Goal: Check status: Check status

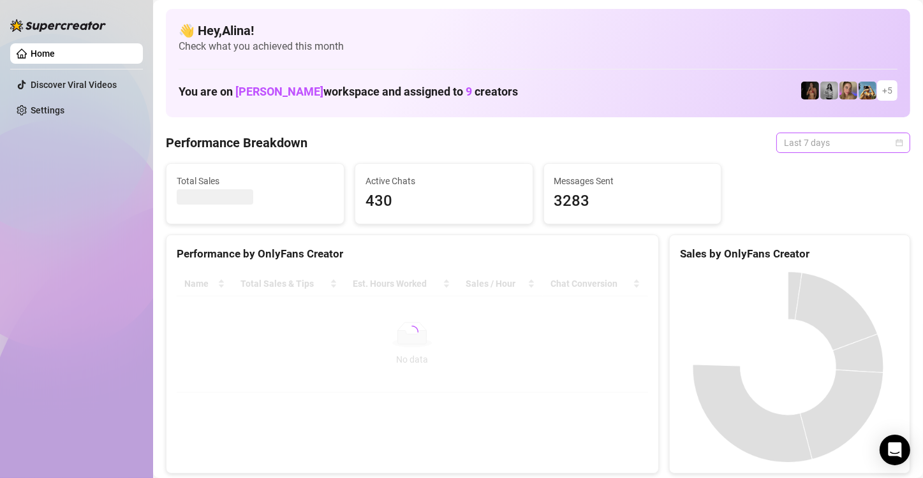
click at [830, 140] on span "Last 7 days" at bounding box center [843, 142] width 119 height 19
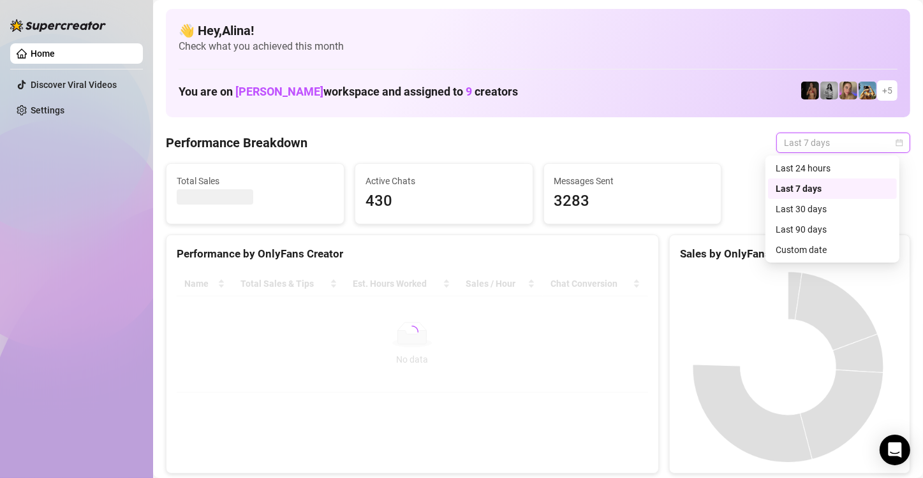
click at [816, 165] on div "Last 24 hours" at bounding box center [833, 168] width 114 height 14
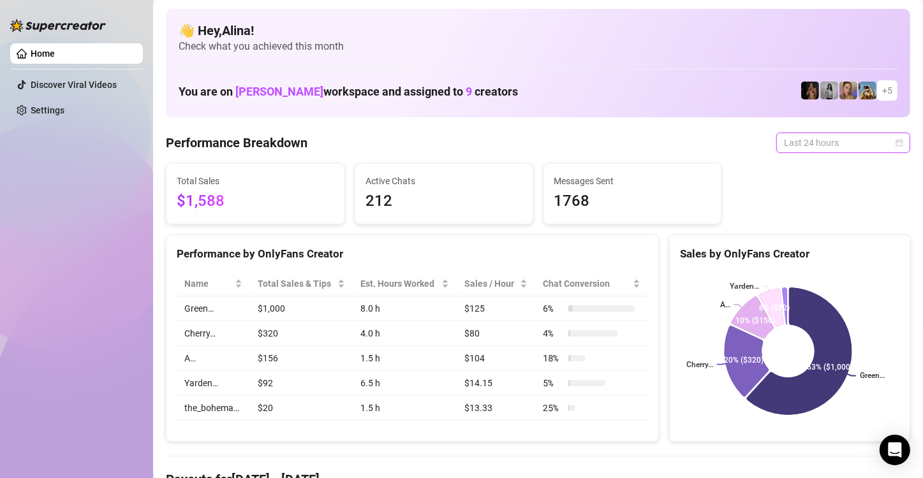
click at [822, 143] on span "Last 24 hours" at bounding box center [843, 142] width 119 height 19
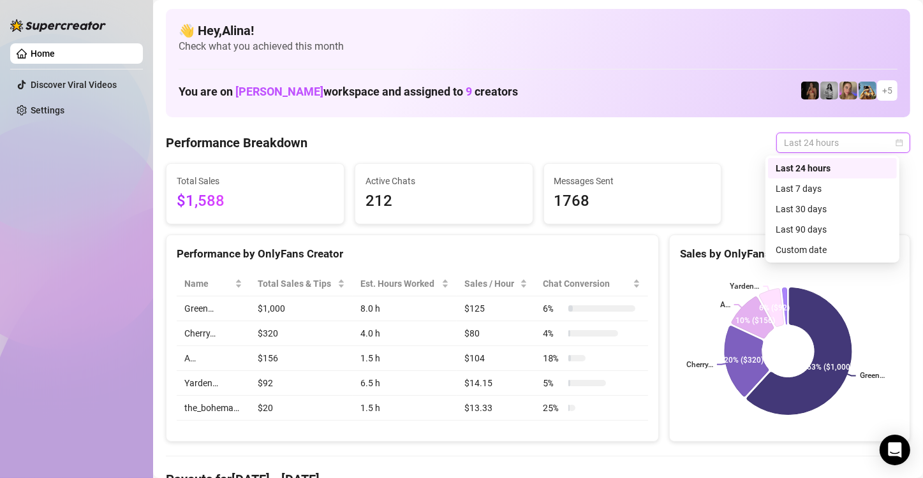
click at [808, 165] on div "Last 24 hours" at bounding box center [833, 168] width 114 height 14
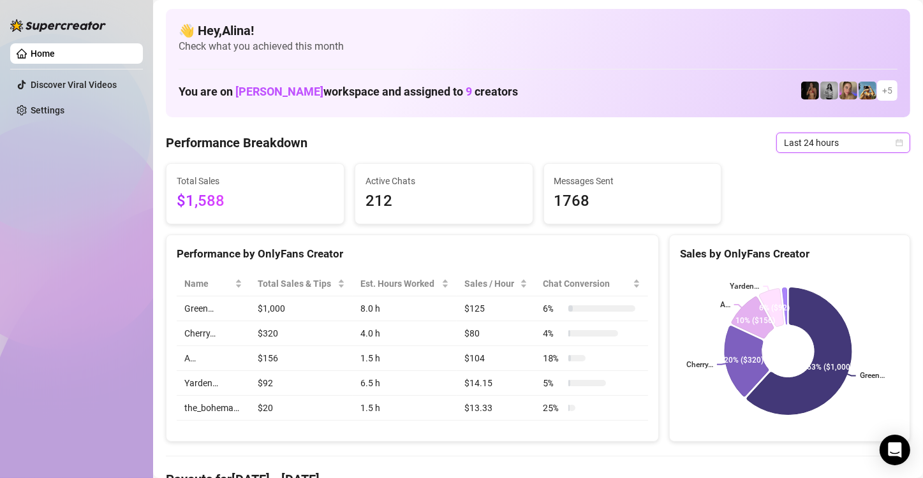
click at [829, 144] on span "Last 24 hours" at bounding box center [843, 142] width 119 height 19
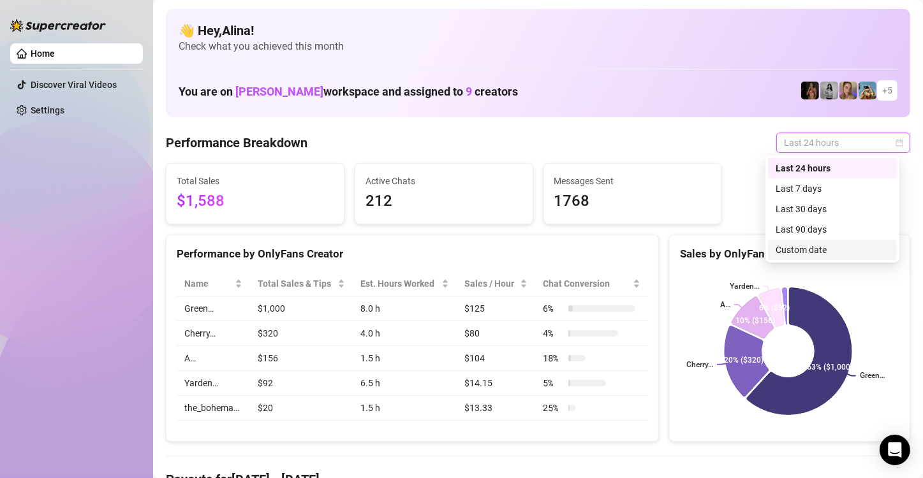
click at [803, 250] on div "Custom date" at bounding box center [833, 250] width 114 height 14
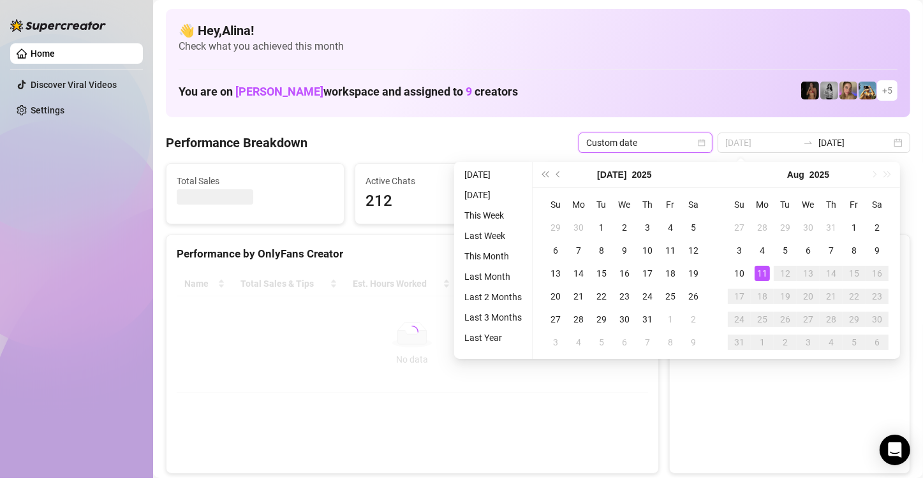
type input "[DATE]"
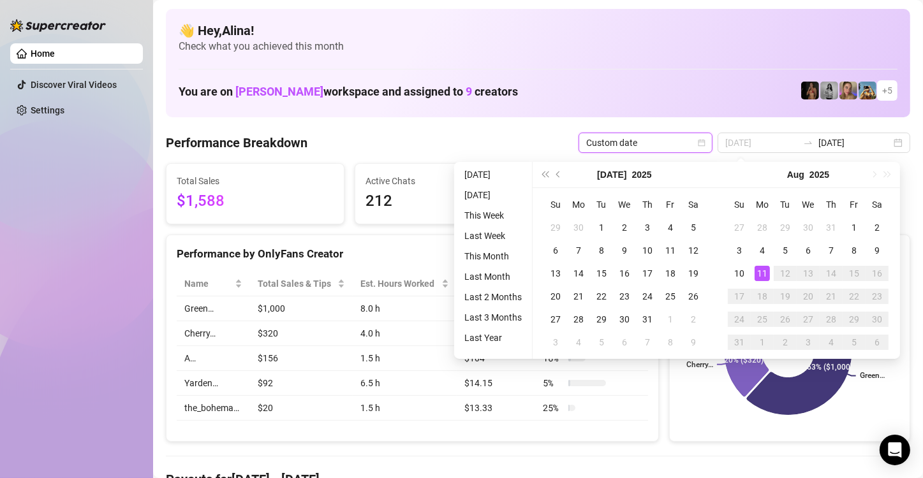
click at [762, 270] on div "11" at bounding box center [762, 273] width 15 height 15
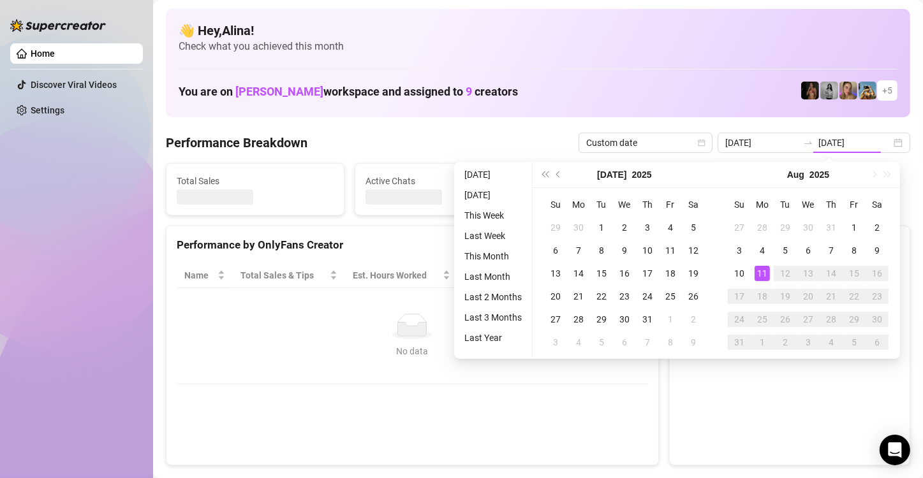
type input "[DATE]"
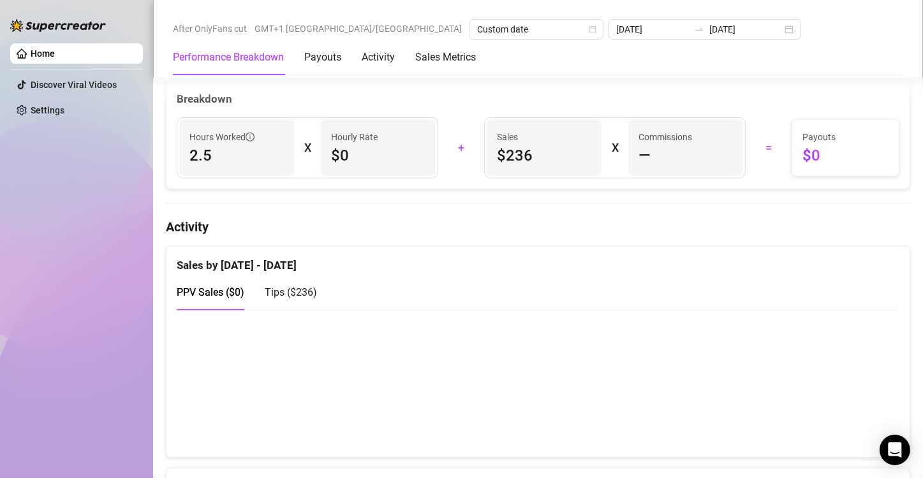
scroll to position [447, 0]
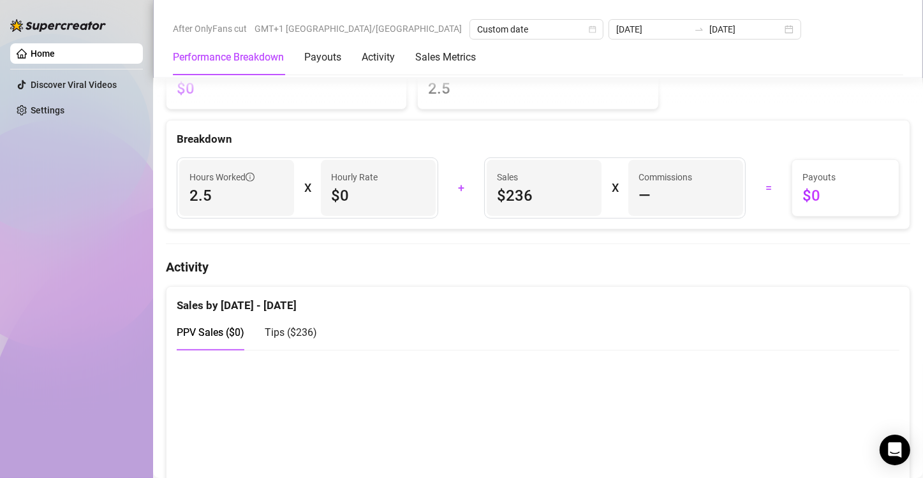
click at [273, 334] on span "Tips ( $236 )" at bounding box center [291, 333] width 52 height 12
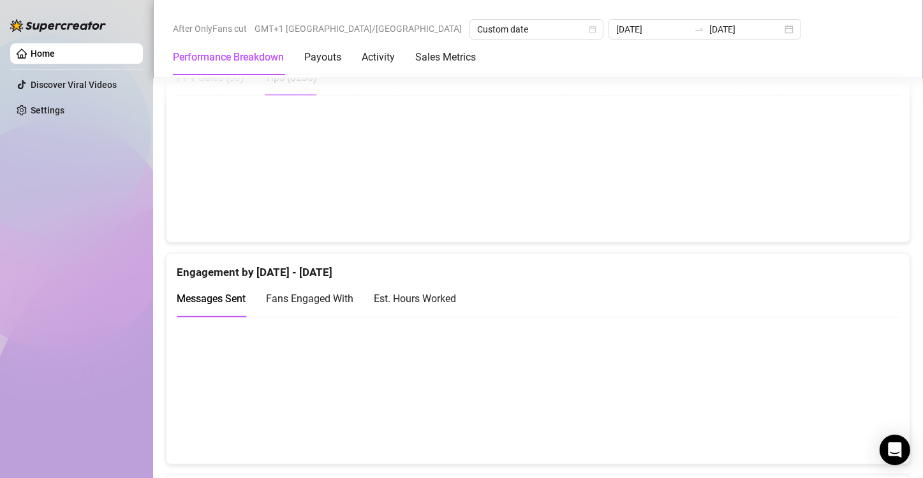
scroll to position [510, 0]
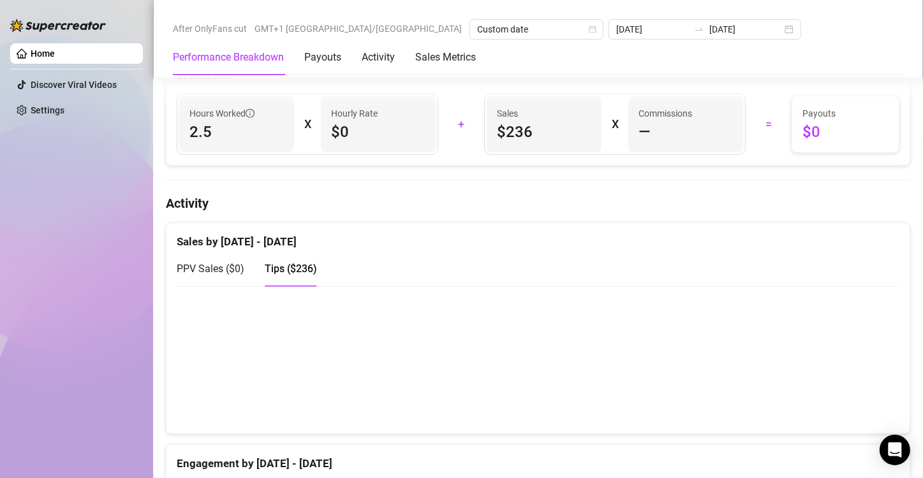
click at [212, 269] on span "PPV Sales ( $0 )" at bounding box center [211, 269] width 68 height 12
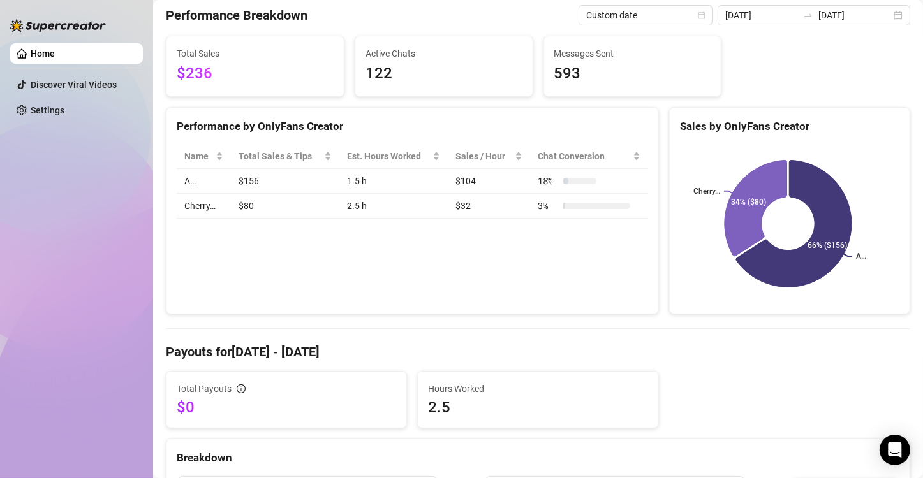
scroll to position [0, 0]
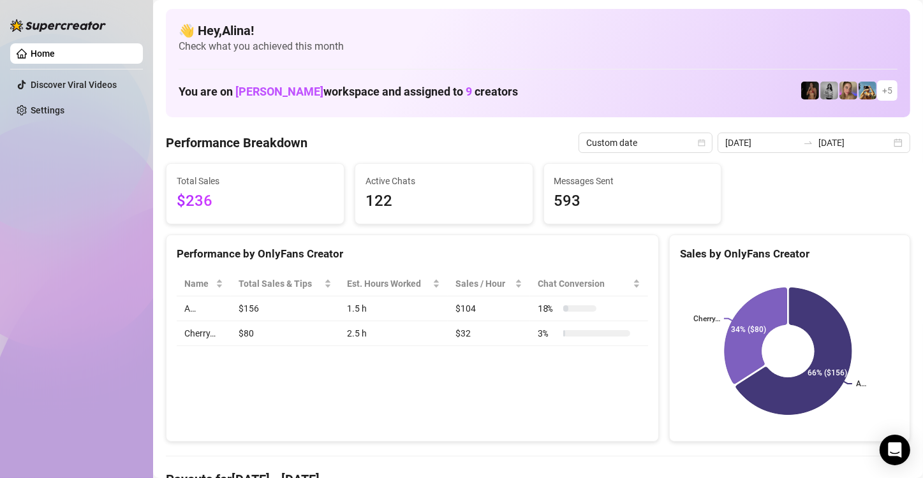
click at [206, 191] on span "$236" at bounding box center [255, 201] width 157 height 24
click at [291, 191] on span "$236" at bounding box center [255, 201] width 157 height 24
click at [790, 143] on input "[DATE]" at bounding box center [761, 143] width 73 height 14
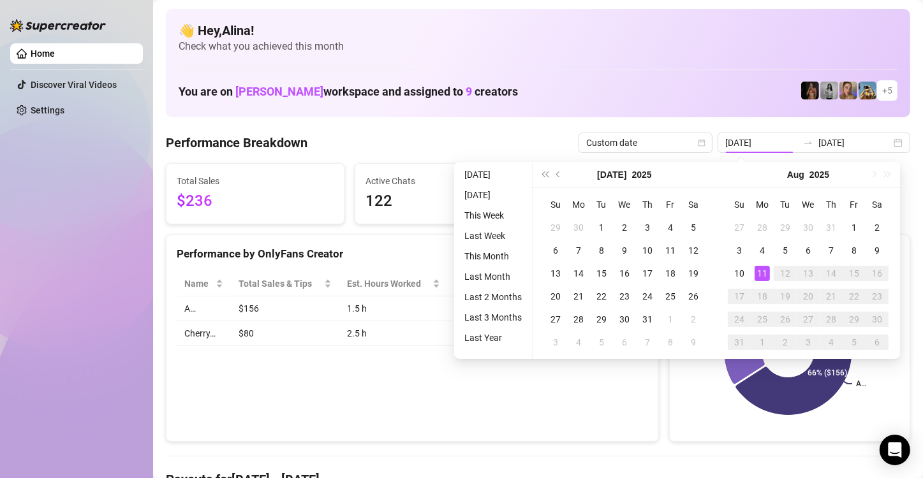
click at [876, 270] on div "16" at bounding box center [877, 273] width 15 height 15
click at [757, 273] on div "11" at bounding box center [762, 273] width 15 height 15
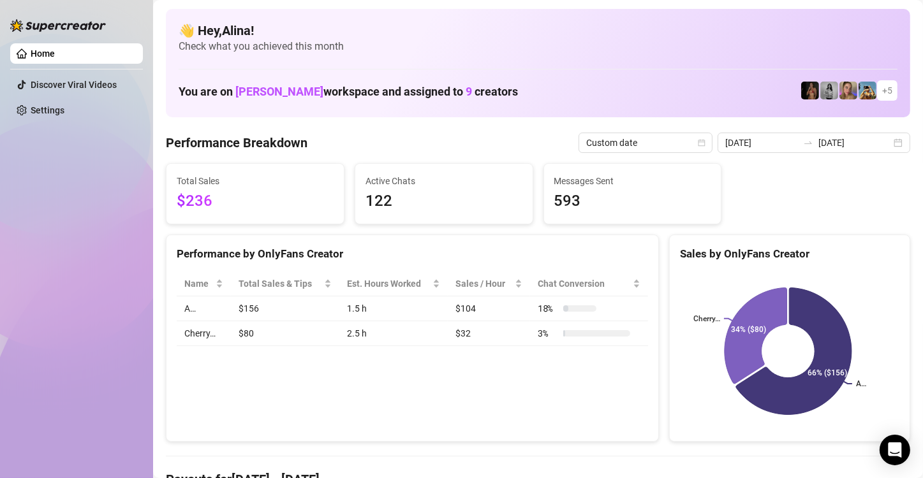
click at [749, 187] on div "Total Sales $236 Active Chats 122 Messages Sent 593" at bounding box center [538, 193] width 755 height 61
click at [804, 143] on icon "swap-right" at bounding box center [808, 143] width 8 height 3
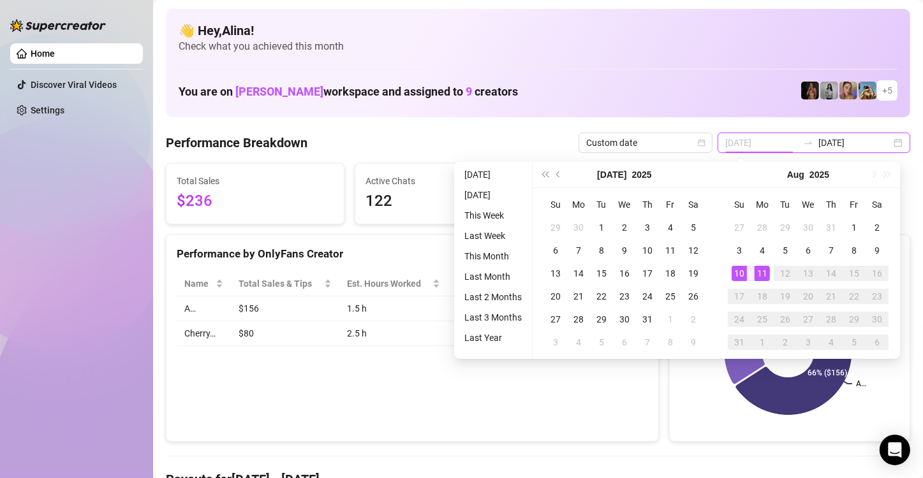
type input "[DATE]"
click at [733, 269] on div "10" at bounding box center [739, 273] width 15 height 15
type input "[DATE]"
click at [764, 271] on div "11" at bounding box center [762, 273] width 15 height 15
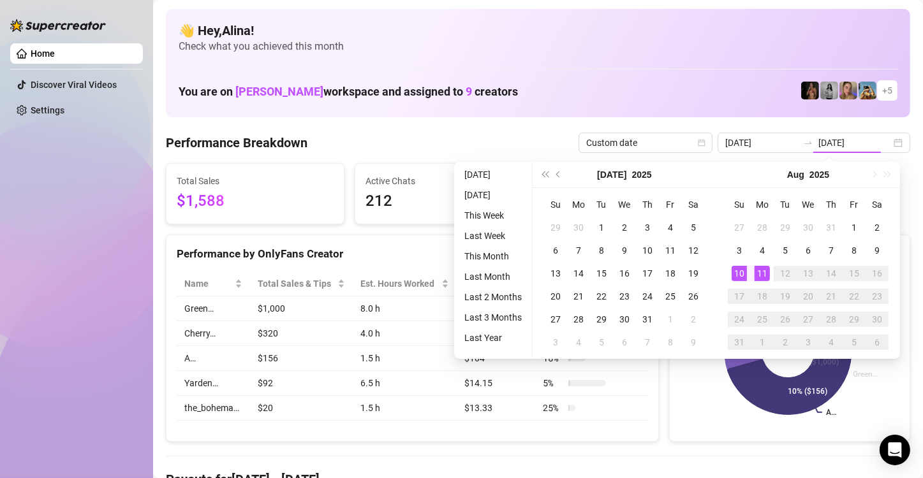
type input "[DATE]"
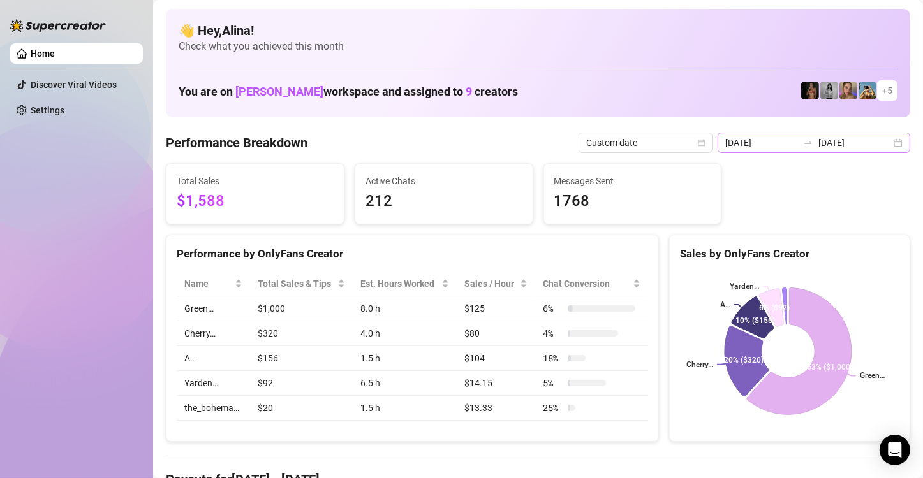
click at [792, 151] on div "2025-08-10 2025-08-11" at bounding box center [814, 143] width 193 height 20
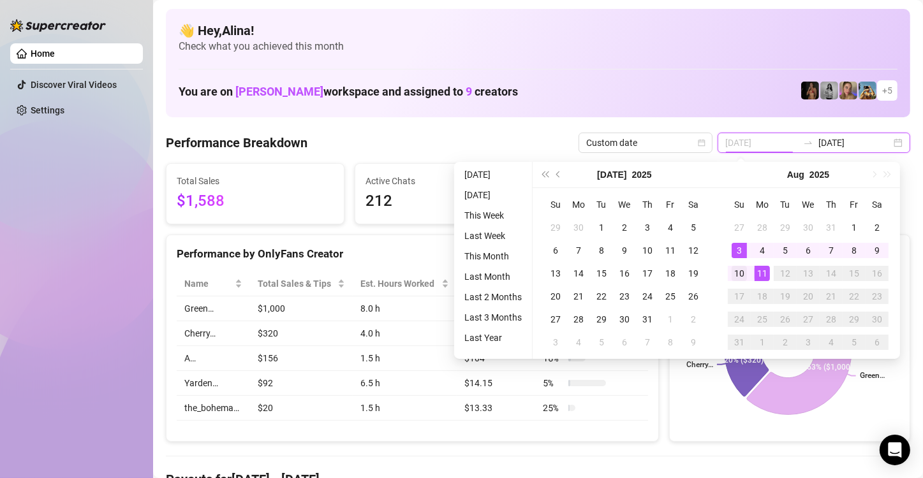
type input "[DATE]"
click at [742, 274] on div "10" at bounding box center [739, 273] width 15 height 15
click at [760, 272] on div "11" at bounding box center [762, 273] width 15 height 15
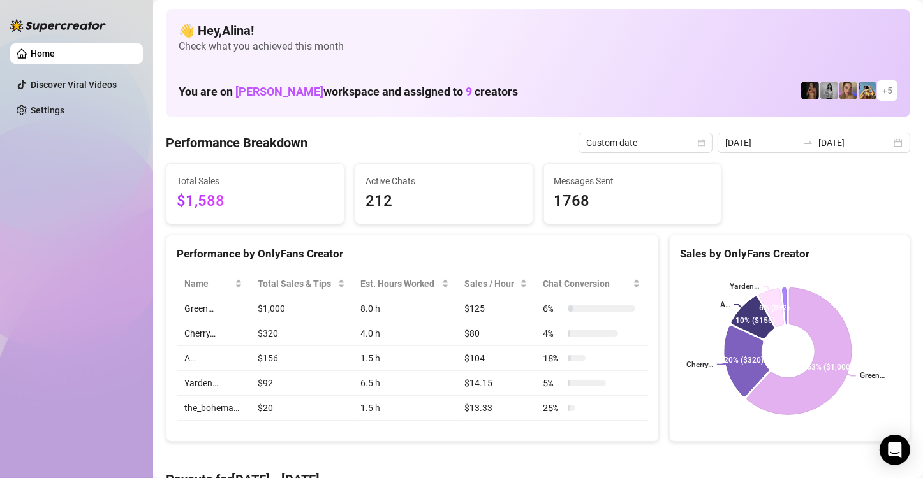
click at [762, 212] on div "Total Sales $1,588 Active Chats 212 Messages Sent 1768" at bounding box center [538, 193] width 755 height 61
click at [834, 142] on input "[DATE]" at bounding box center [854, 143] width 73 height 14
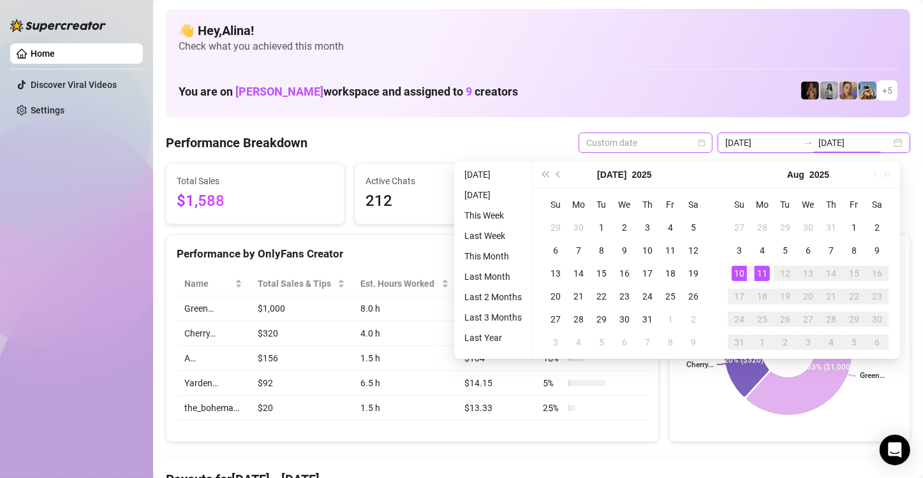
click at [645, 144] on span "Custom date" at bounding box center [645, 142] width 119 height 19
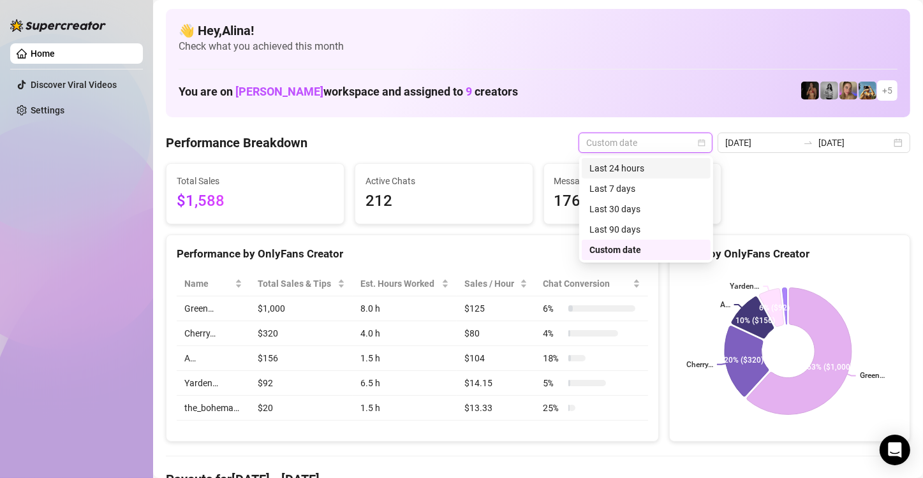
click at [640, 164] on div "Last 24 hours" at bounding box center [646, 168] width 114 height 14
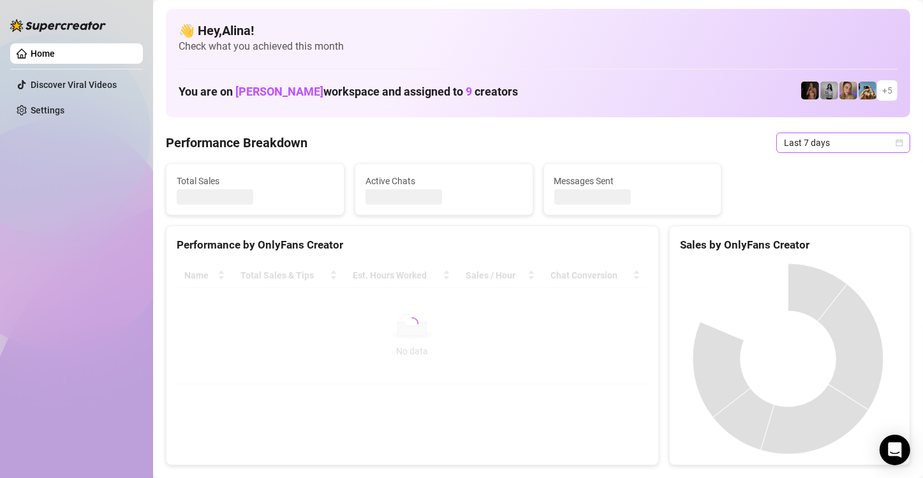
click at [798, 145] on span "Last 7 days" at bounding box center [843, 142] width 119 height 19
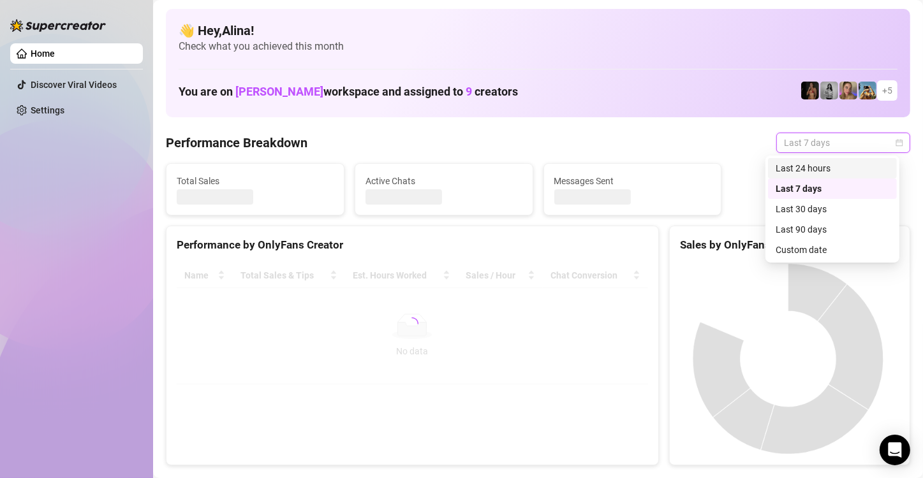
click at [813, 164] on div "Last 24 hours" at bounding box center [833, 168] width 114 height 14
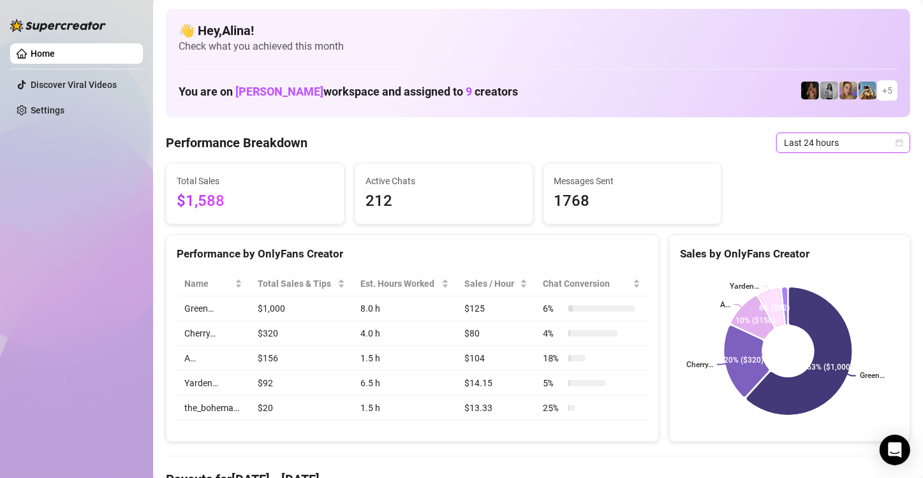
click at [808, 137] on span "Last 24 hours" at bounding box center [843, 142] width 119 height 19
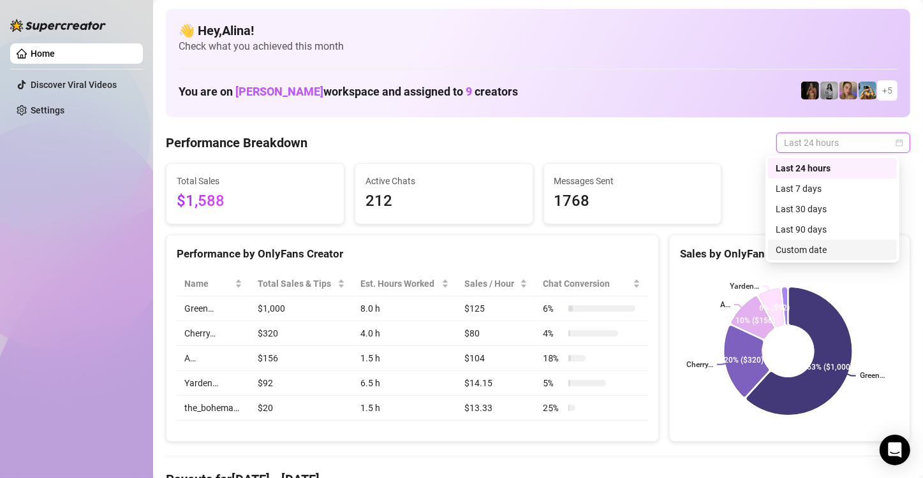
click at [813, 248] on div "Custom date" at bounding box center [833, 250] width 114 height 14
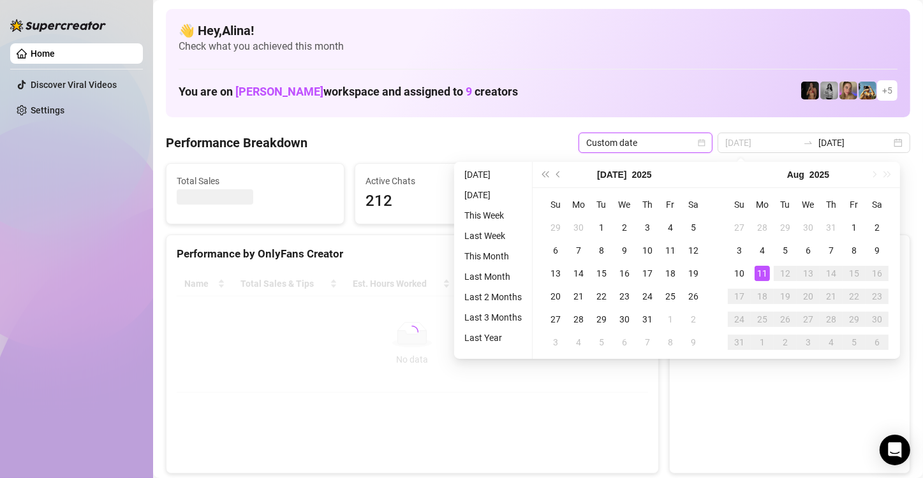
click at [764, 274] on div "11" at bounding box center [762, 273] width 15 height 15
click at [764, 276] on div "11" at bounding box center [762, 273] width 15 height 15
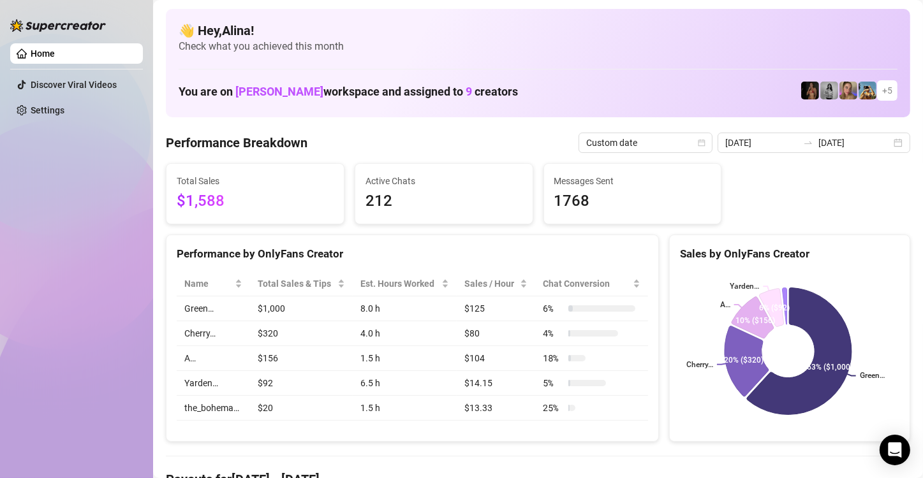
click at [591, 96] on div "You are on [PERSON_NAME] workspace and assigned to 9 creators + 5" at bounding box center [538, 90] width 719 height 27
click at [698, 139] on div "Custom date" at bounding box center [646, 143] width 134 height 20
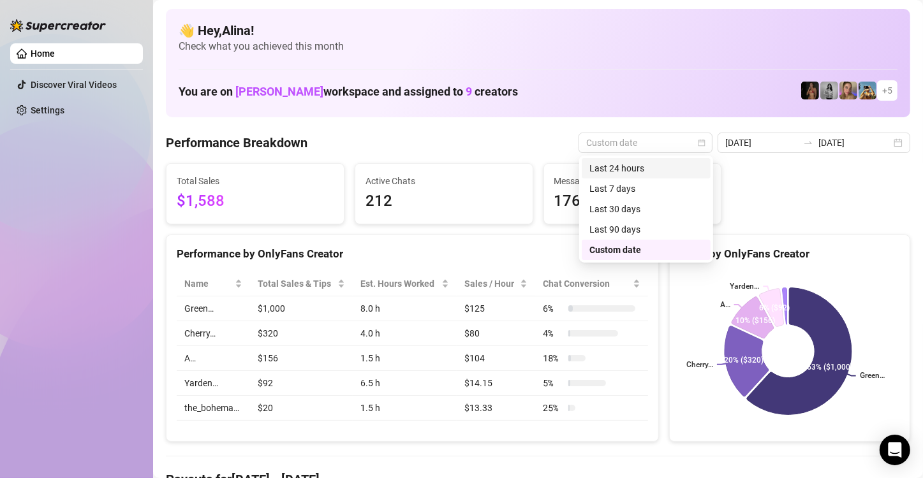
click at [751, 182] on div "Total Sales $1,588 Active Chats 212 Messages Sent 1768" at bounding box center [538, 193] width 755 height 61
click at [646, 142] on span "Custom date" at bounding box center [645, 142] width 119 height 19
click at [636, 242] on div "Custom date" at bounding box center [646, 250] width 129 height 20
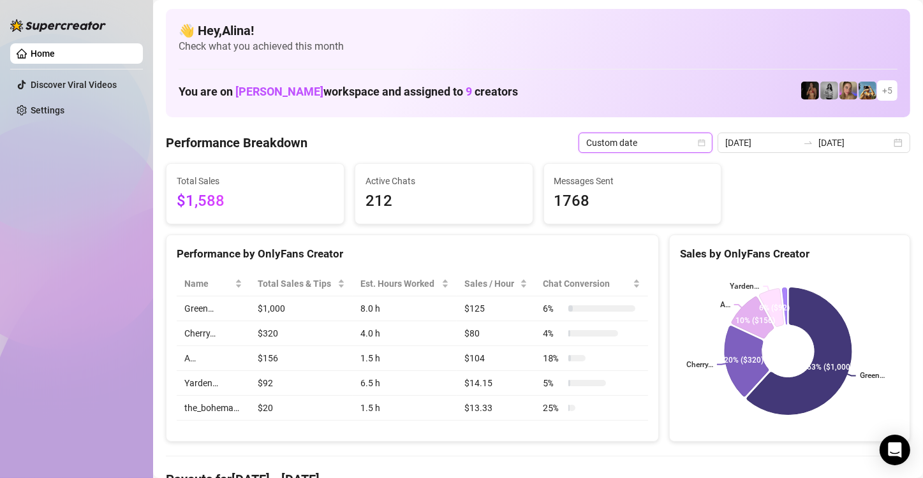
click at [623, 149] on span "Custom date" at bounding box center [645, 142] width 119 height 19
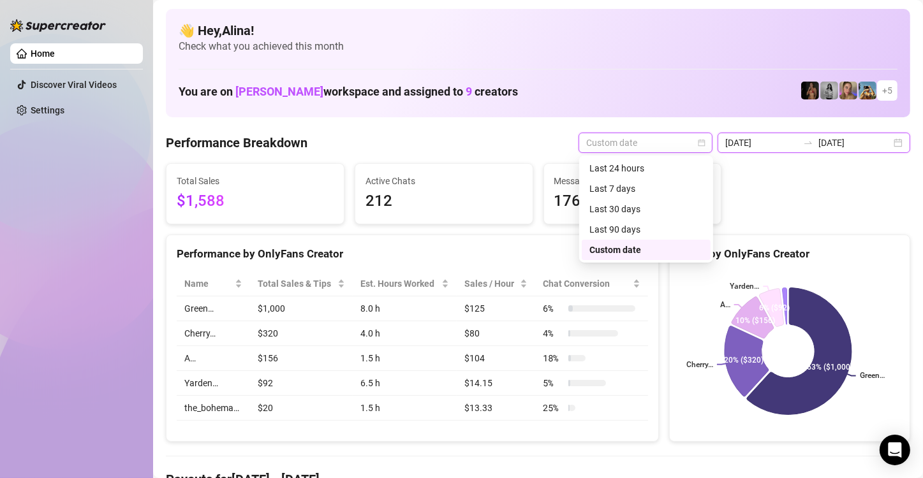
click at [773, 145] on input "[DATE]" at bounding box center [761, 143] width 73 height 14
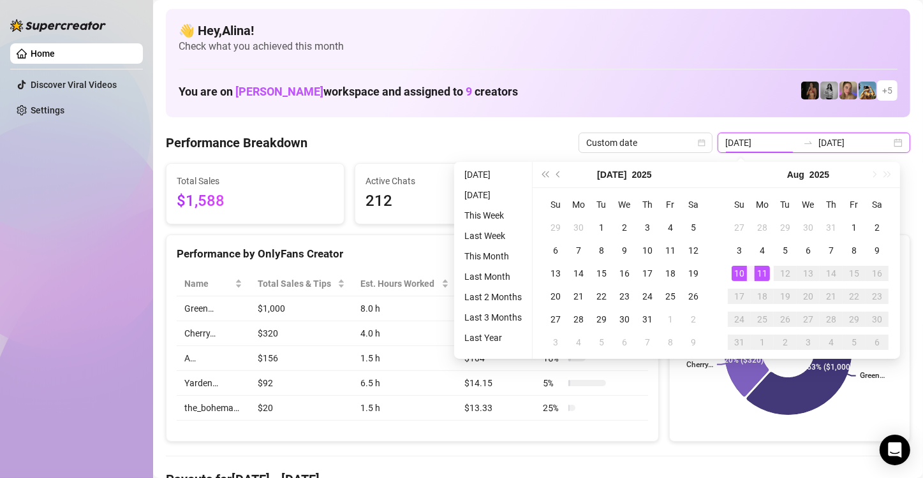
type input "[DATE]"
click at [758, 274] on div "11" at bounding box center [762, 273] width 15 height 15
click at [761, 276] on div "11" at bounding box center [762, 273] width 15 height 15
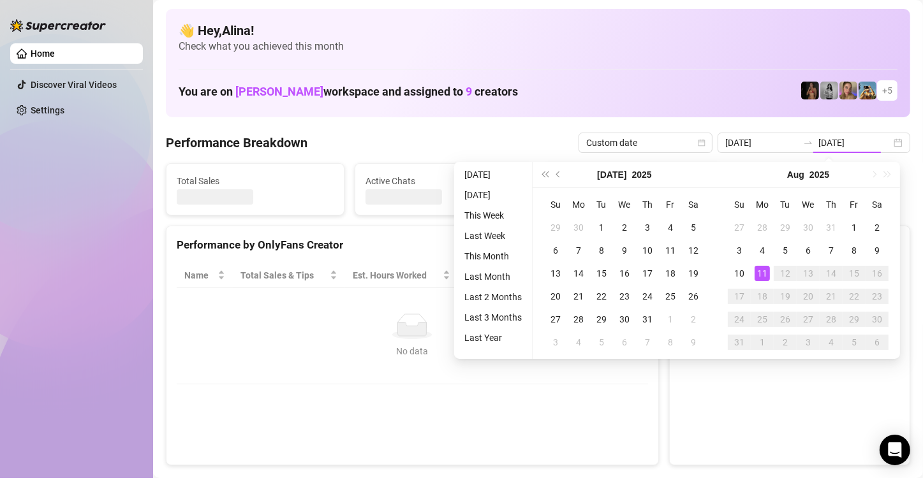
type input "[DATE]"
